Goal: Task Accomplishment & Management: Manage account settings

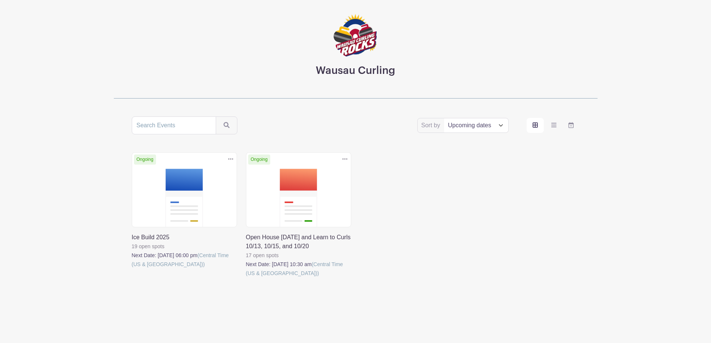
scroll to position [43, 0]
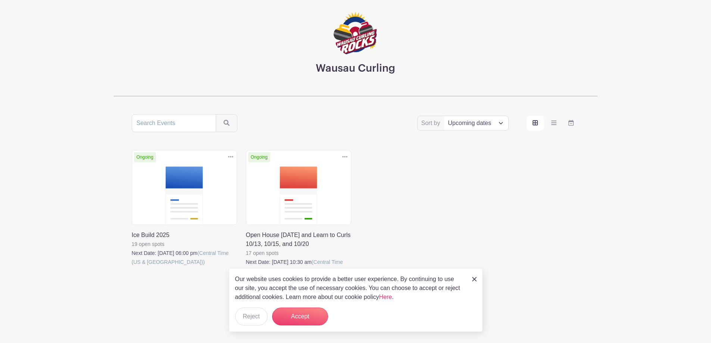
click at [132, 266] on link at bounding box center [132, 266] width 0 height 0
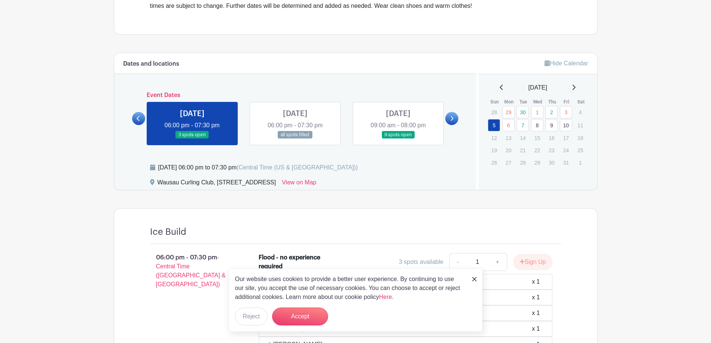
scroll to position [261, 0]
click at [192, 138] on link at bounding box center [192, 138] width 0 height 0
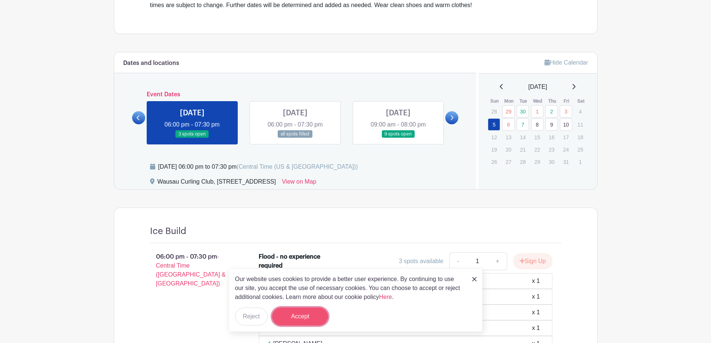
click at [294, 316] on button "Accept" at bounding box center [300, 317] width 56 height 18
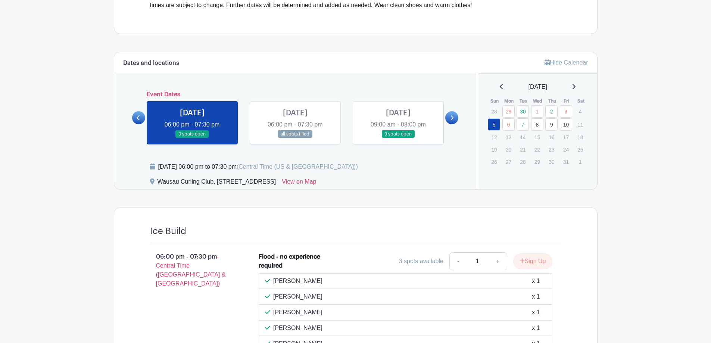
click at [192, 138] on link at bounding box center [192, 138] width 0 height 0
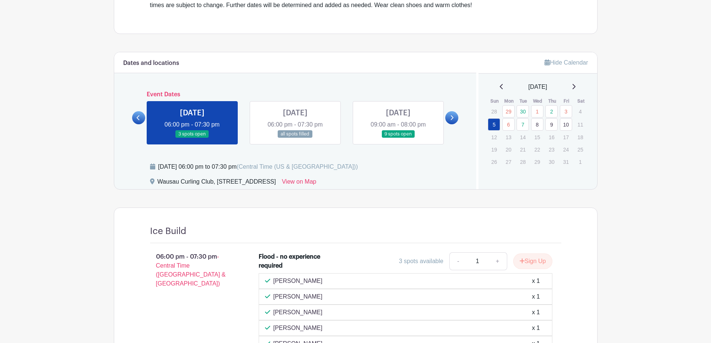
click at [192, 138] on link at bounding box center [192, 138] width 0 height 0
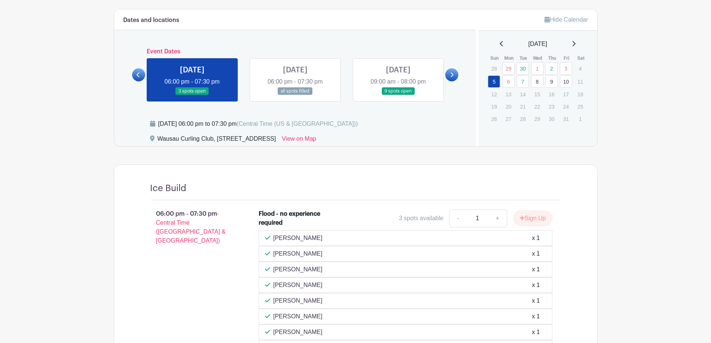
scroll to position [299, 0]
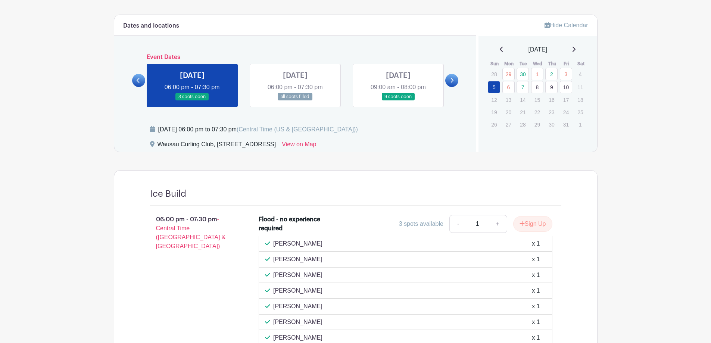
click at [135, 77] on link at bounding box center [138, 80] width 13 height 13
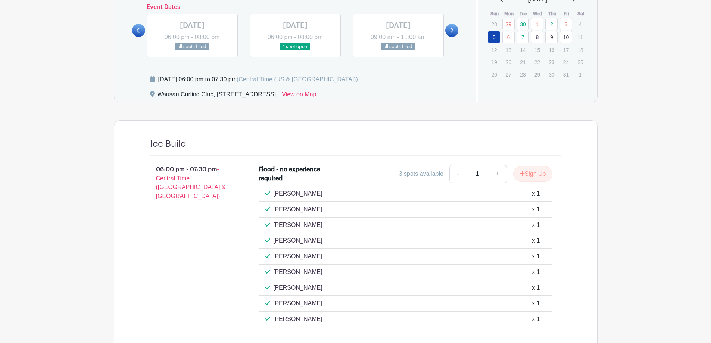
scroll to position [336, 0]
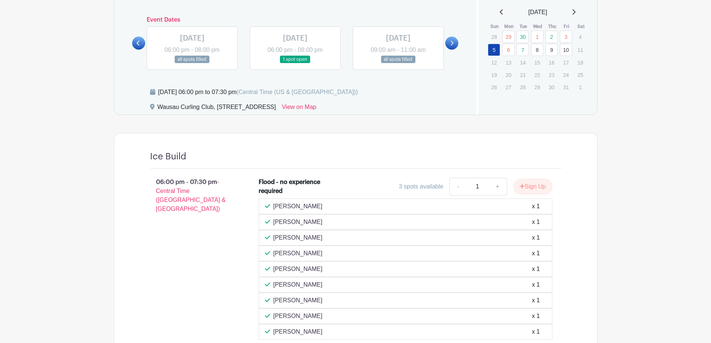
click at [398, 63] on link at bounding box center [398, 63] width 0 height 0
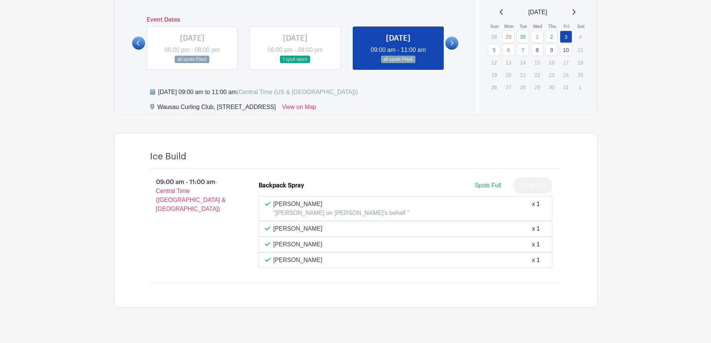
click at [452, 44] on icon at bounding box center [452, 43] width 3 height 5
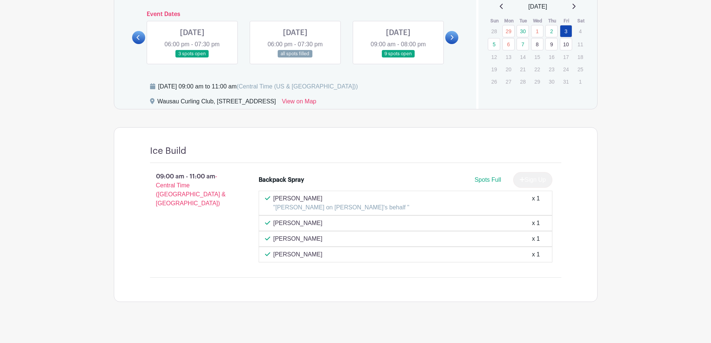
scroll to position [347, 0]
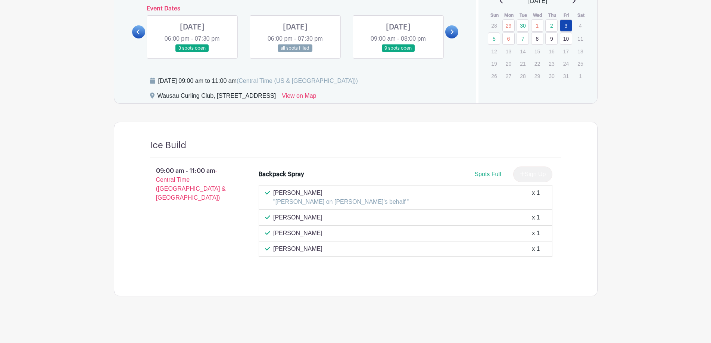
click at [192, 52] on link at bounding box center [192, 52] width 0 height 0
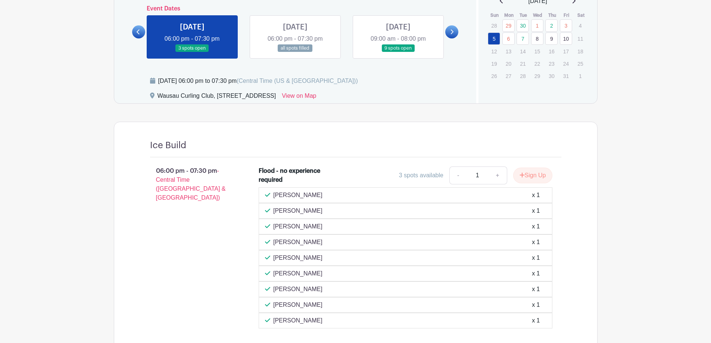
click at [295, 52] on link at bounding box center [295, 52] width 0 height 0
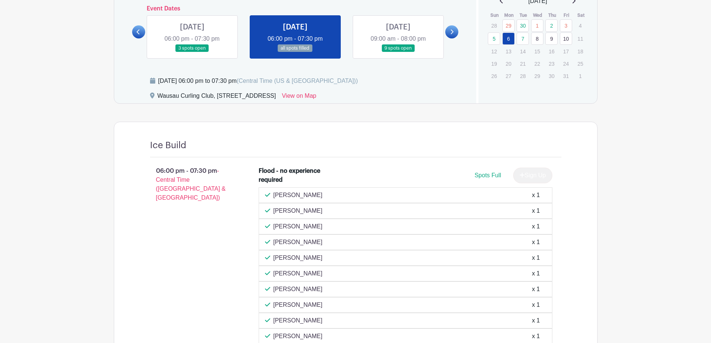
click at [295, 52] on link at bounding box center [295, 52] width 0 height 0
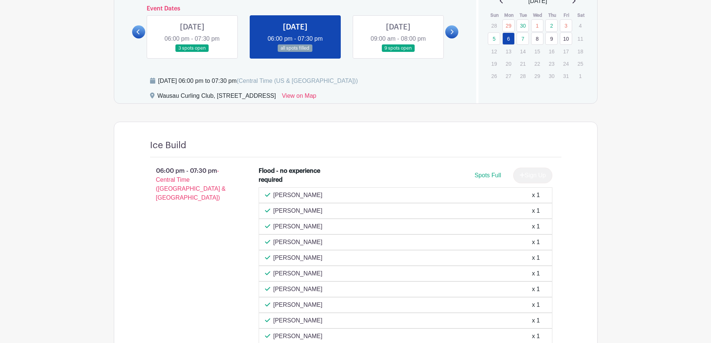
click at [398, 52] on link at bounding box center [398, 52] width 0 height 0
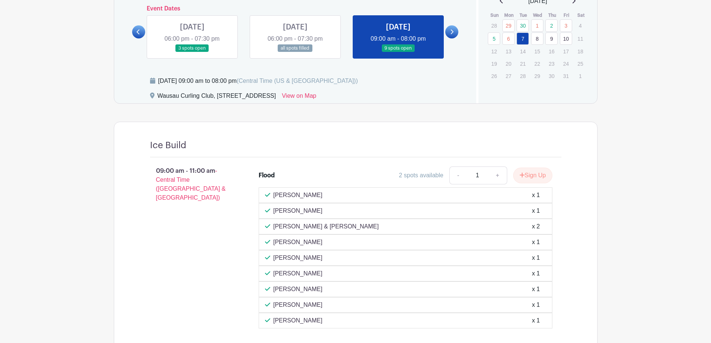
scroll to position [310, 0]
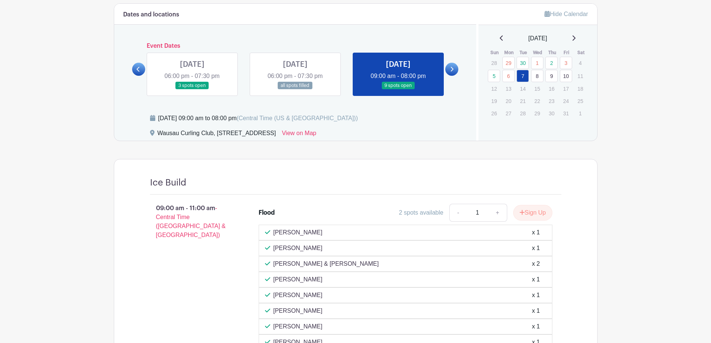
click at [450, 66] on icon at bounding box center [451, 69] width 3 height 6
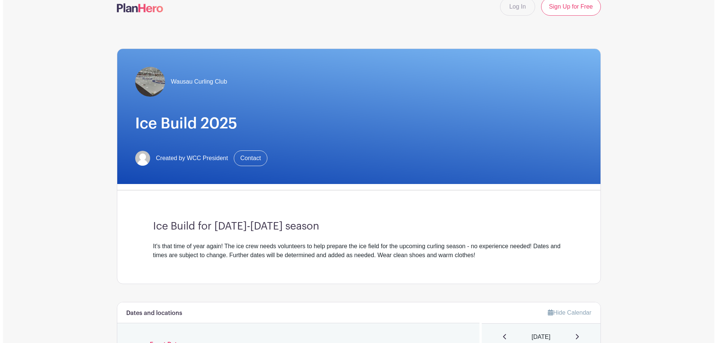
scroll to position [0, 0]
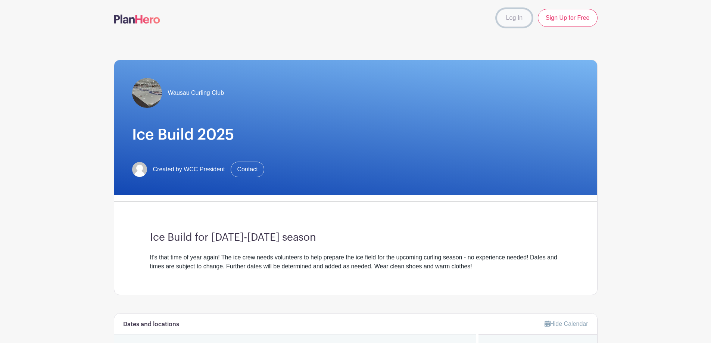
click at [518, 20] on link "Log In" at bounding box center [514, 18] width 35 height 18
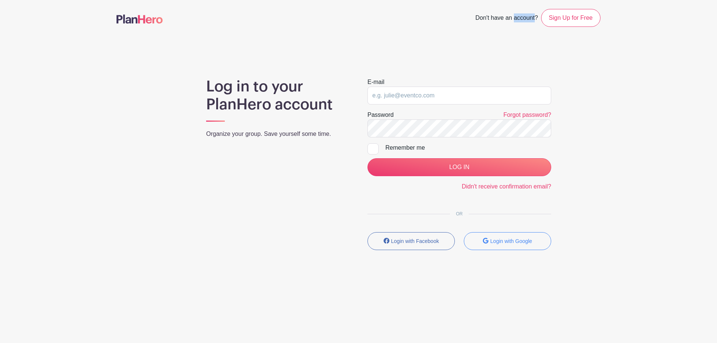
click at [518, 20] on span "Don't have an account?" at bounding box center [506, 18] width 63 height 16
type input "[EMAIL_ADDRESS][DOMAIN_NAME]"
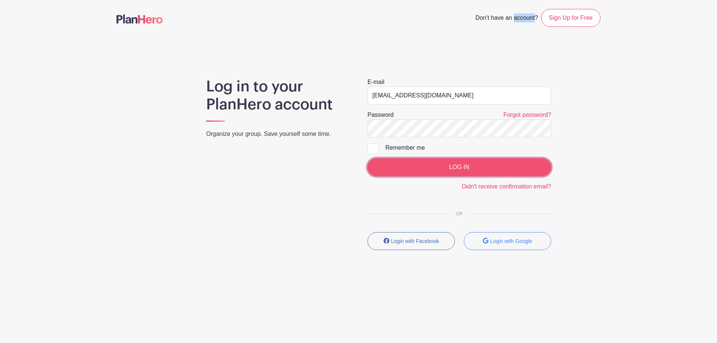
click at [469, 168] on input "LOG IN" at bounding box center [459, 167] width 184 height 18
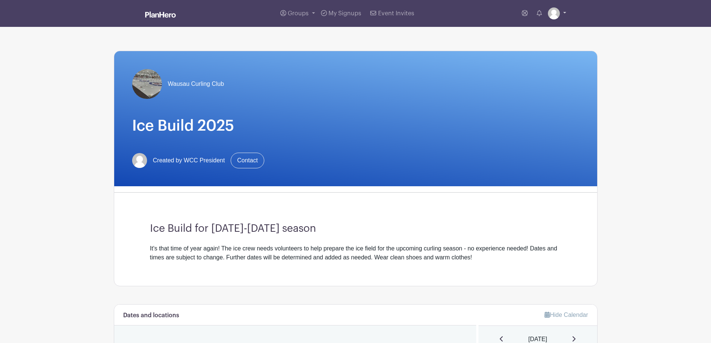
click at [556, 18] on img at bounding box center [554, 13] width 12 height 12
click at [539, 50] on link "Logout" at bounding box center [536, 49] width 59 height 12
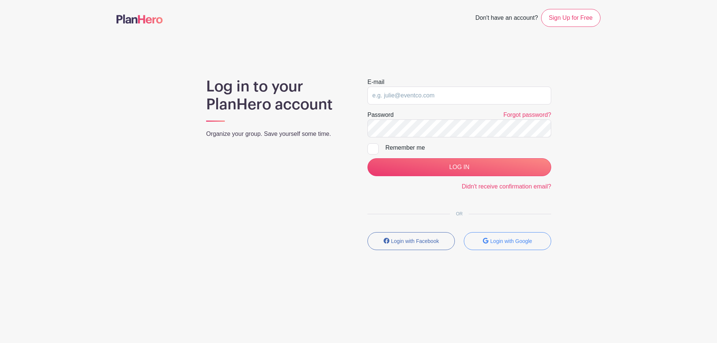
type input "[EMAIL_ADDRESS][DOMAIN_NAME]"
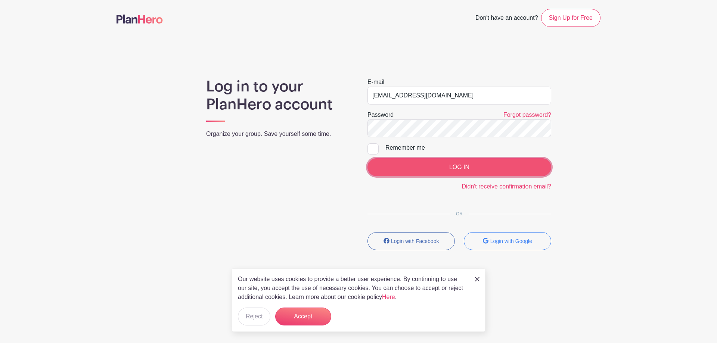
click at [464, 168] on input "LOG IN" at bounding box center [459, 167] width 184 height 18
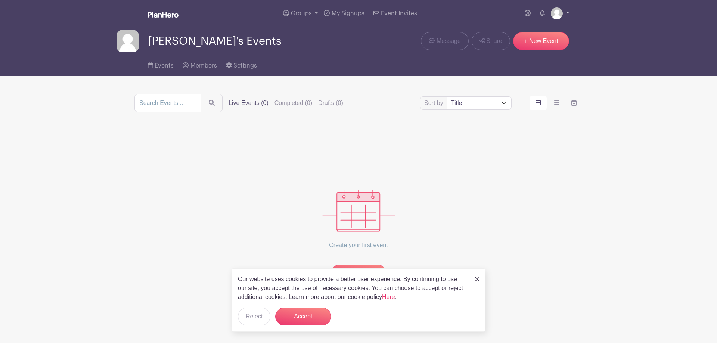
click at [560, 15] on img at bounding box center [556, 13] width 12 height 12
click at [532, 51] on link "Logout" at bounding box center [538, 49] width 59 height 12
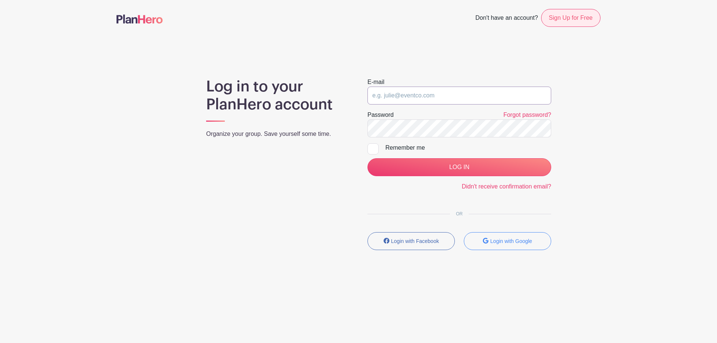
type input "[EMAIL_ADDRESS][DOMAIN_NAME]"
